Goal: Understand process/instructions

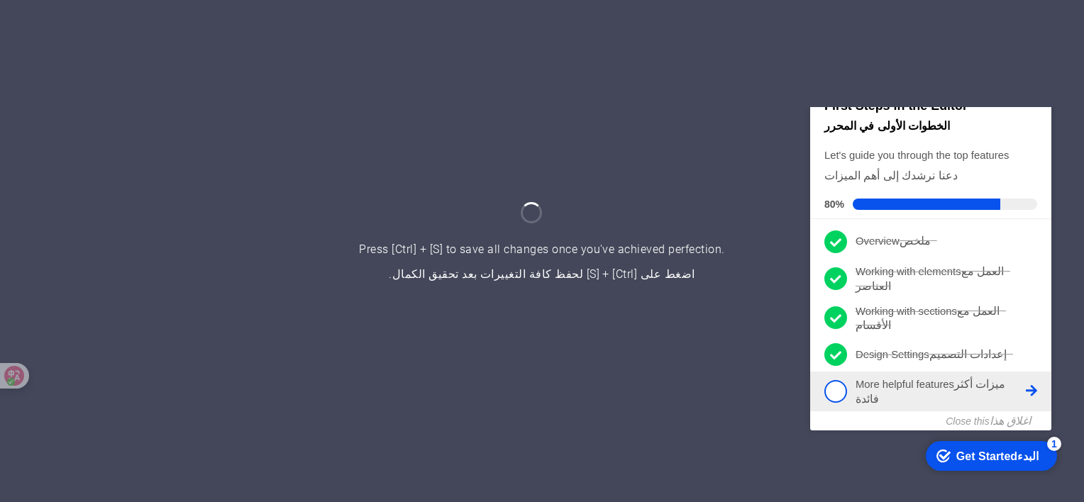
click at [1030, 385] on icon at bounding box center [1031, 389] width 11 height 11
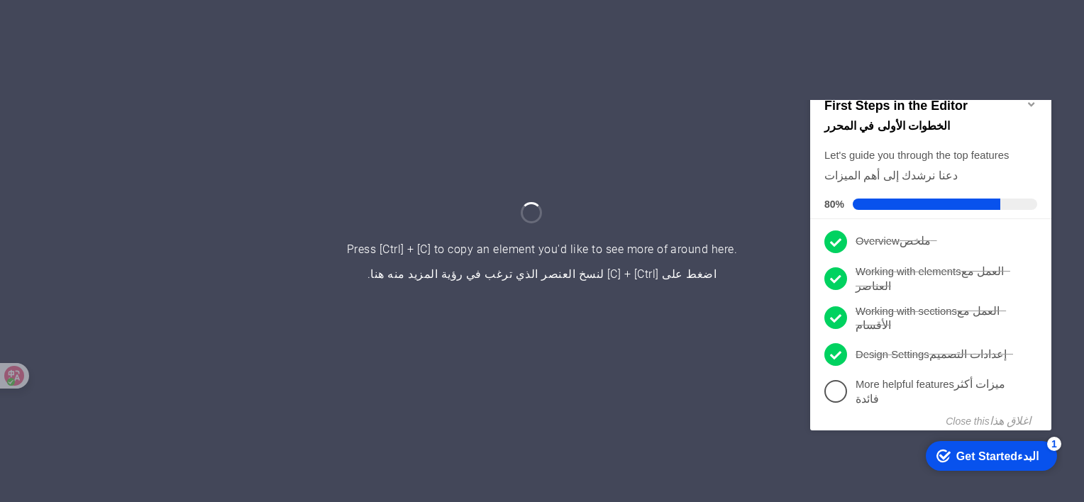
click at [1014, 453] on div "Get Started البدء" at bounding box center [1000, 455] width 89 height 13
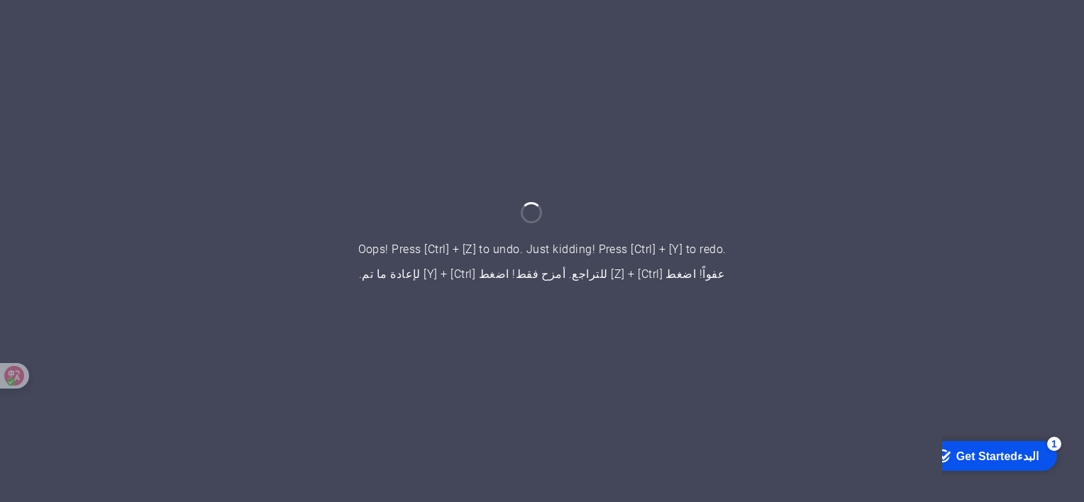
click at [627, 179] on div at bounding box center [542, 251] width 1084 height 502
click at [630, 324] on div at bounding box center [542, 251] width 1084 height 502
click at [560, 279] on div at bounding box center [542, 251] width 1084 height 502
click at [975, 449] on div "Get Started البدء" at bounding box center [1000, 455] width 89 height 13
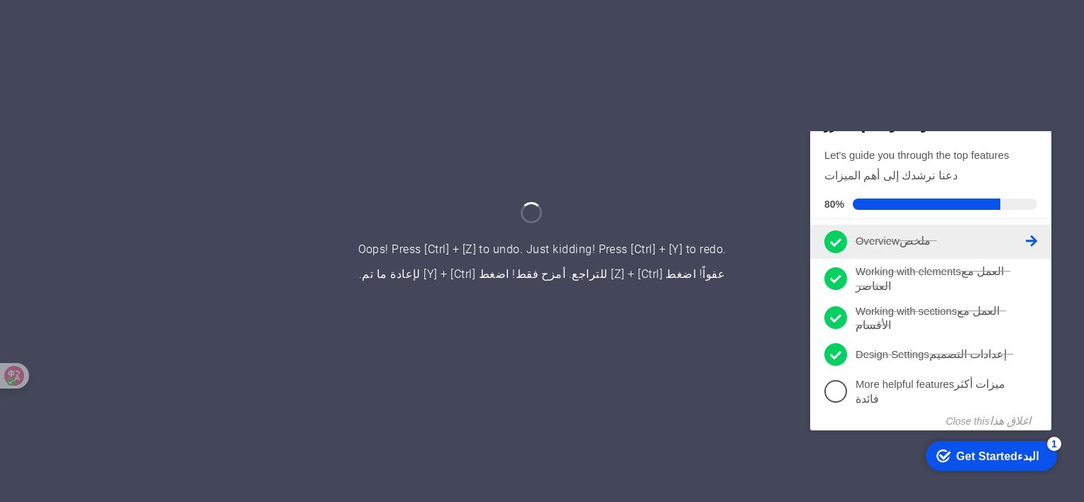
click at [905, 245] on font "ملخص" at bounding box center [914, 240] width 31 height 12
